Goal: Transaction & Acquisition: Purchase product/service

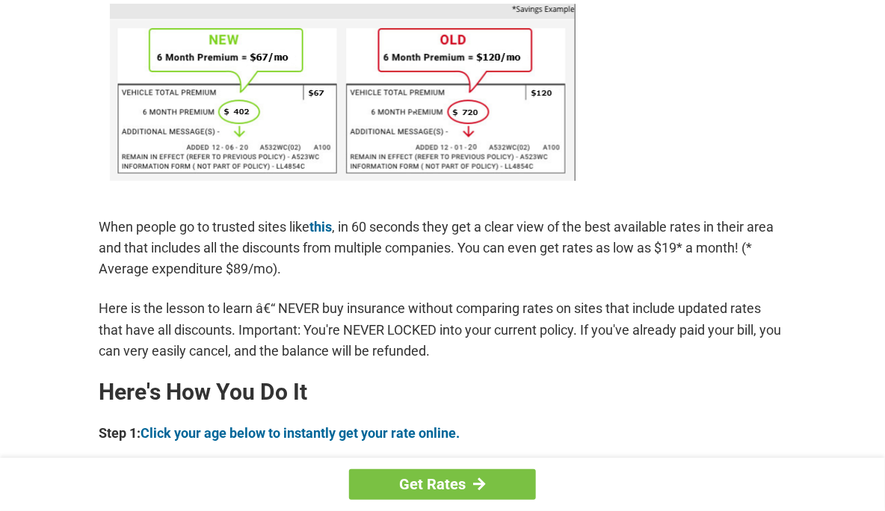
scroll to position [1008, 0]
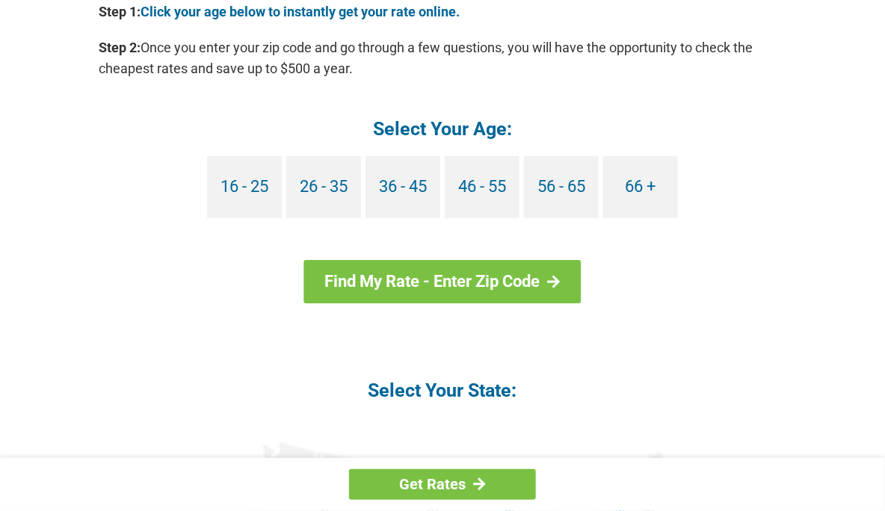
scroll to position [1427, 0]
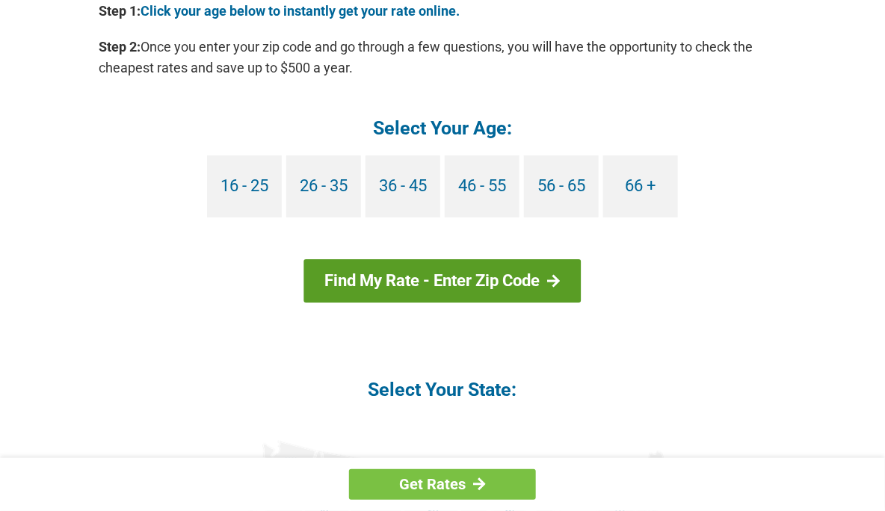
click at [564, 291] on link "Find My Rate - Enter Zip Code" at bounding box center [442, 280] width 277 height 43
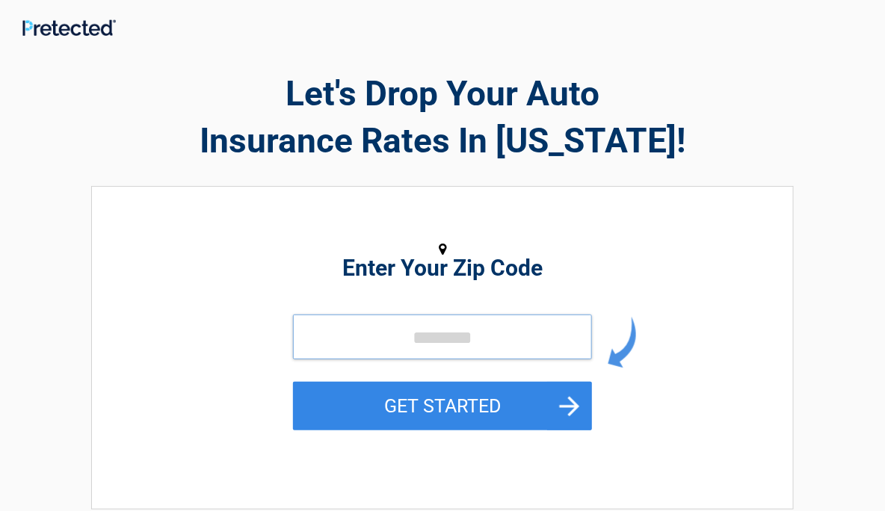
click at [566, 342] on input "tel" at bounding box center [442, 337] width 299 height 45
click at [691, 472] on div "Enter Your Zip Code GET STARTED" at bounding box center [442, 340] width 537 height 277
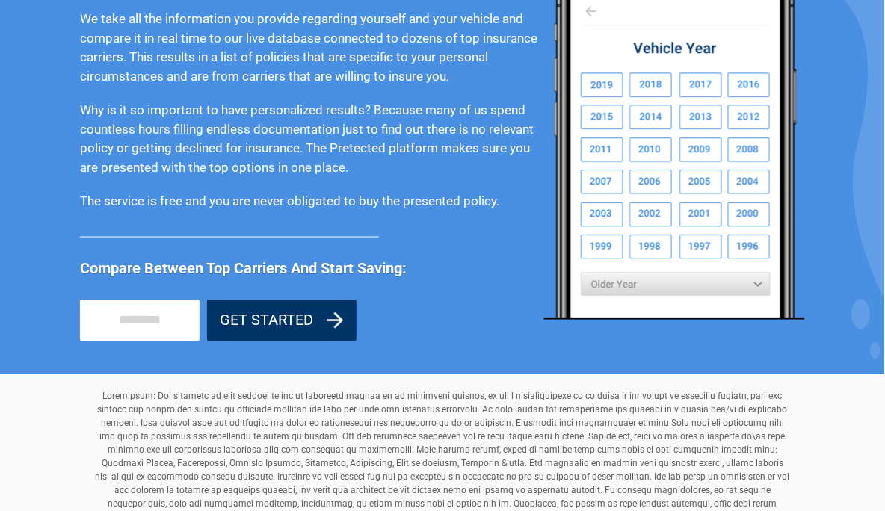
scroll to position [1284, 0]
